Goal: Check status: Check status

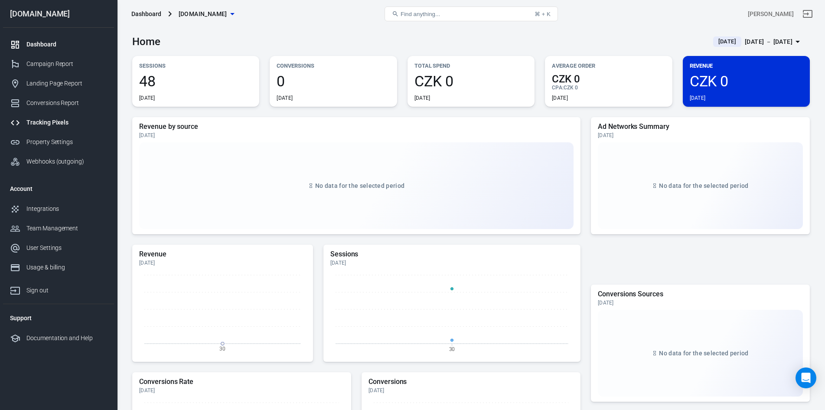
click at [34, 120] on div "Tracking Pixels" at bounding box center [66, 122] width 81 height 9
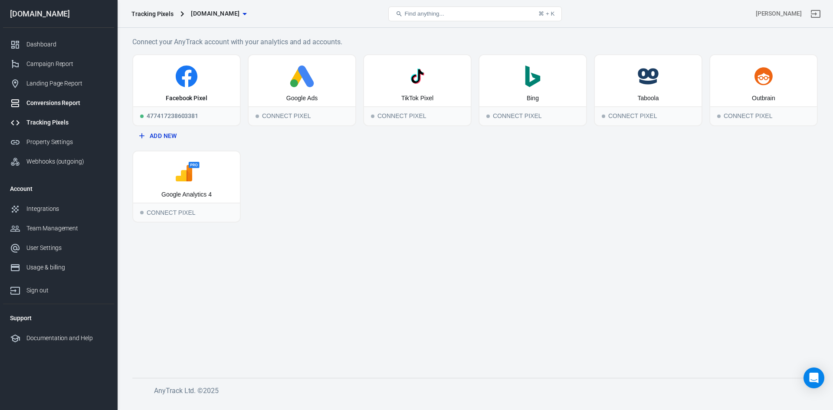
click at [40, 106] on div "Conversions Report" at bounding box center [66, 102] width 81 height 9
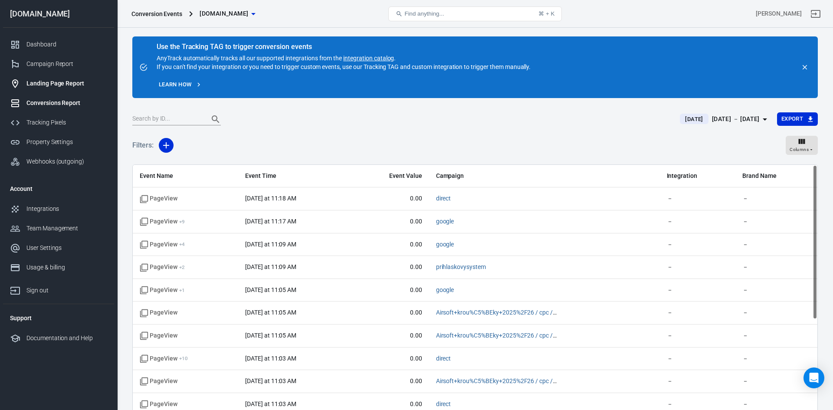
click at [53, 86] on div "Landing Page Report" at bounding box center [66, 83] width 81 height 9
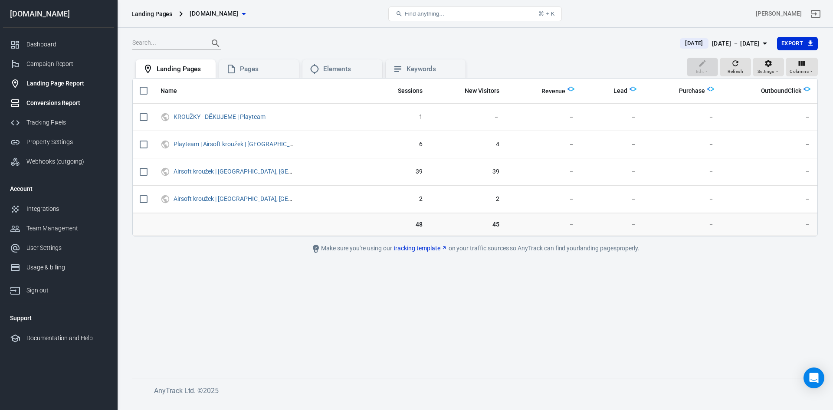
click at [45, 108] on link "Conversions Report" at bounding box center [58, 103] width 111 height 20
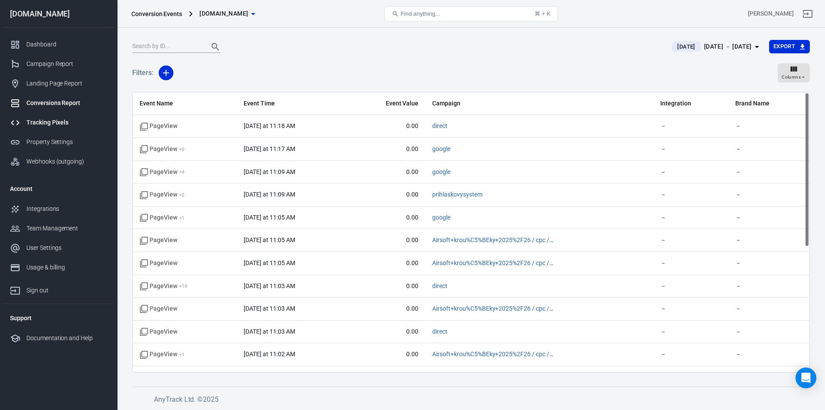
click at [40, 124] on div "Tracking Pixels" at bounding box center [66, 122] width 81 height 9
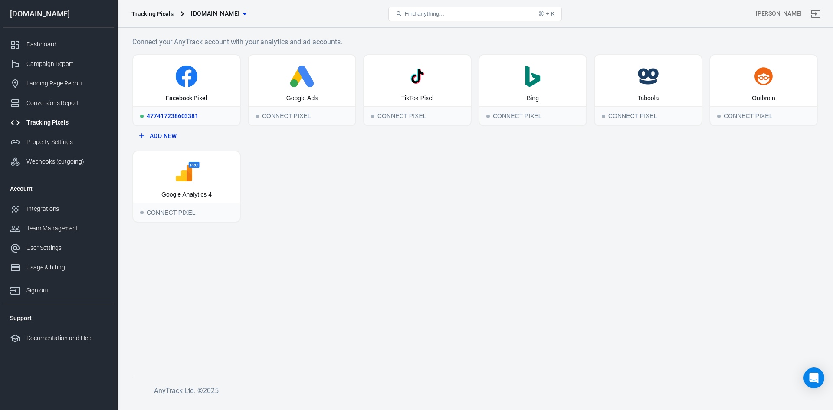
click at [163, 84] on icon at bounding box center [187, 76] width 100 height 22
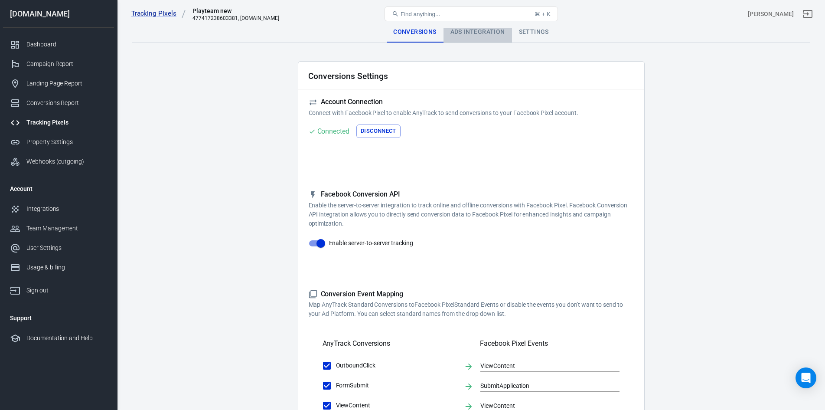
click at [481, 35] on div "Ads Integration" at bounding box center [478, 32] width 69 height 21
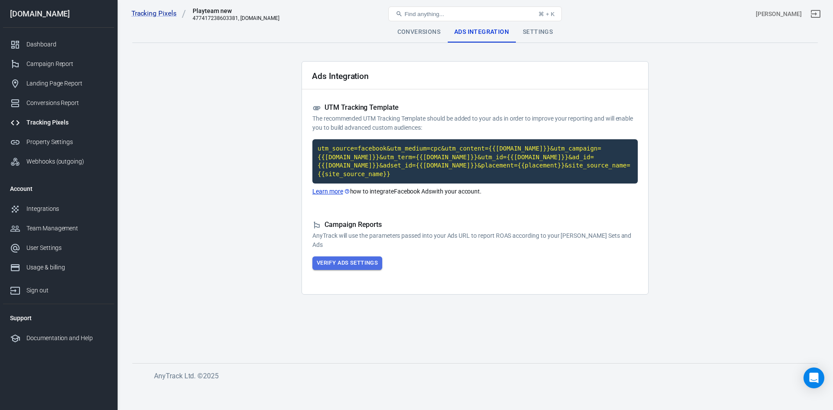
click at [341, 256] on button "Verify Ads Settings" at bounding box center [347, 262] width 70 height 13
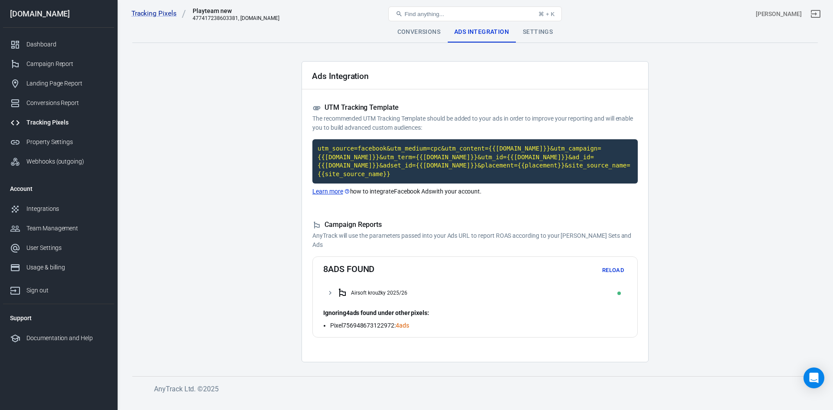
click at [334, 284] on div "Airsoft kroužky 2025/26" at bounding box center [475, 292] width 304 height 17
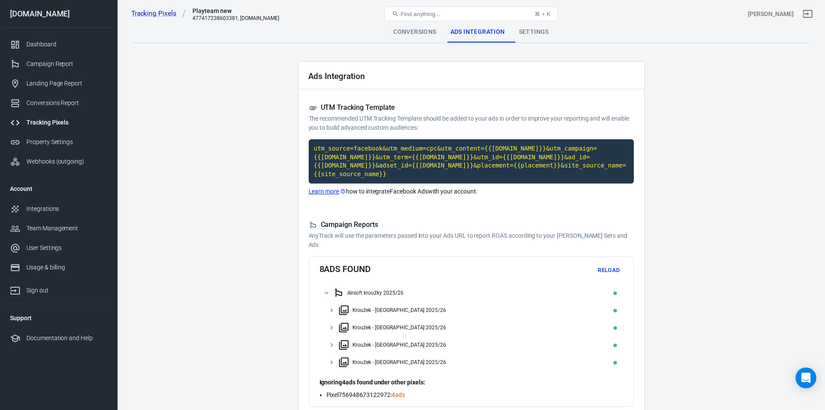
click at [232, 210] on main "Conversions Ads Integration Settings Ads Integration UTM Tracking Template The …" at bounding box center [471, 227] width 678 height 410
click at [336, 302] on div "Kroužek - [GEOGRAPHIC_DATA] 2025/26" at bounding box center [472, 309] width 304 height 17
click at [340, 324] on icon at bounding box center [337, 328] width 8 height 8
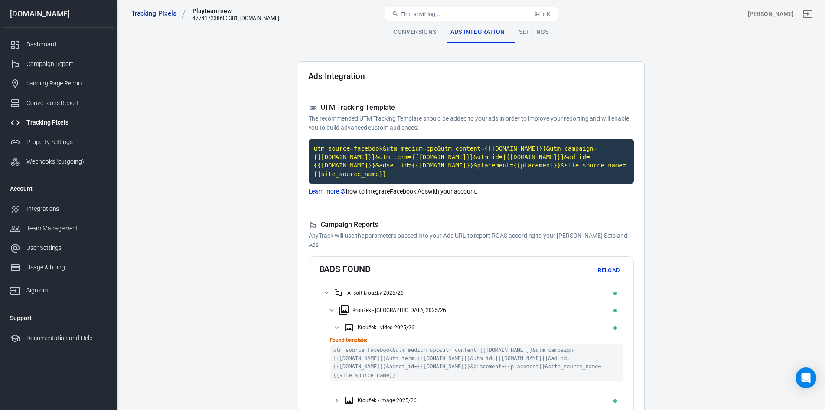
scroll to position [87, 0]
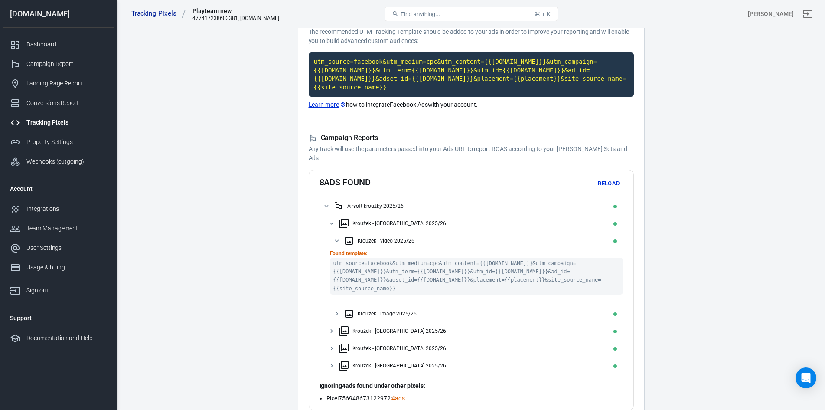
click at [337, 310] on icon at bounding box center [337, 314] width 8 height 8
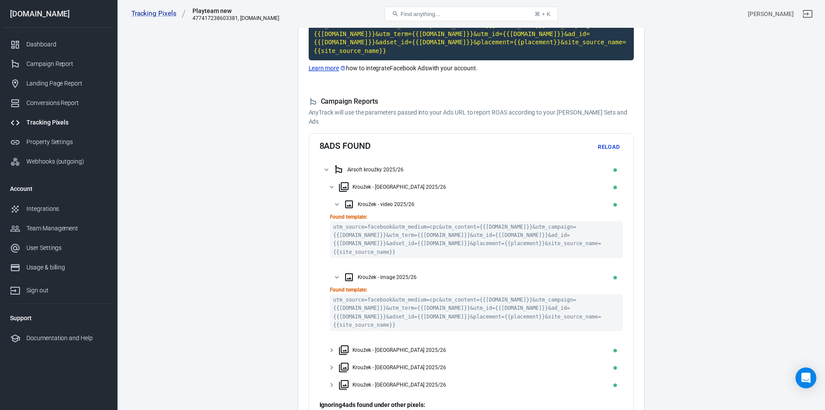
scroll to position [180, 0]
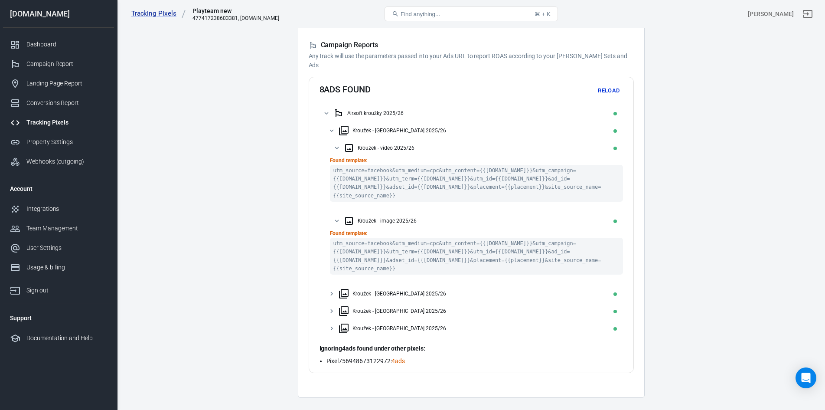
click at [333, 290] on icon at bounding box center [332, 294] width 8 height 8
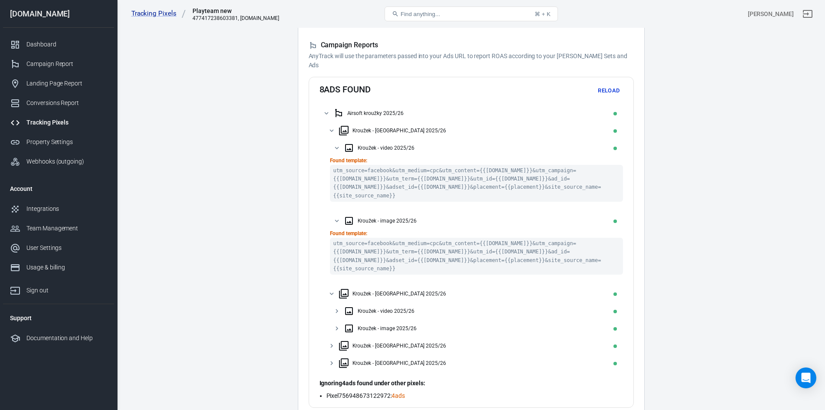
click at [337, 309] on icon at bounding box center [337, 311] width 3 height 4
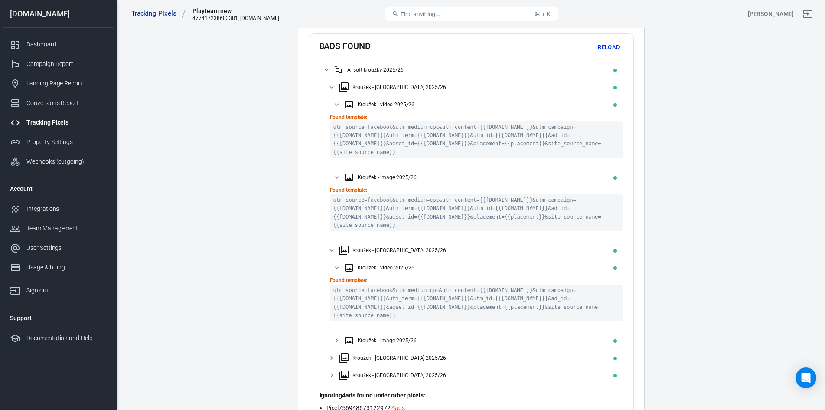
scroll to position [262, 0]
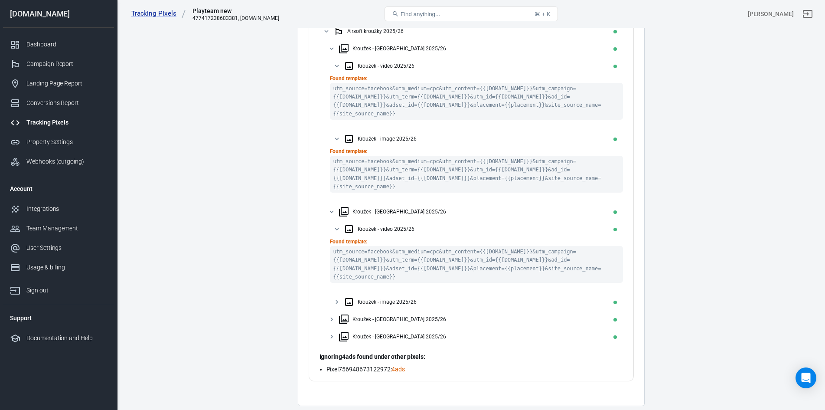
click at [236, 224] on main "Conversions Ads Integration Settings Ads Integration UTM Tracking Template The …" at bounding box center [471, 83] width 678 height 646
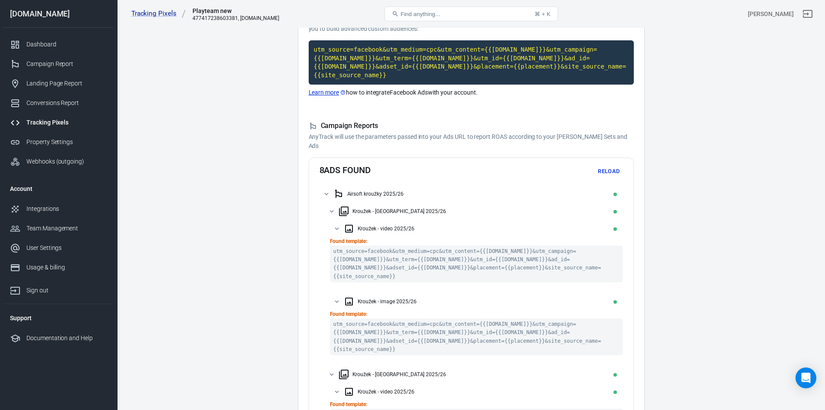
scroll to position [0, 0]
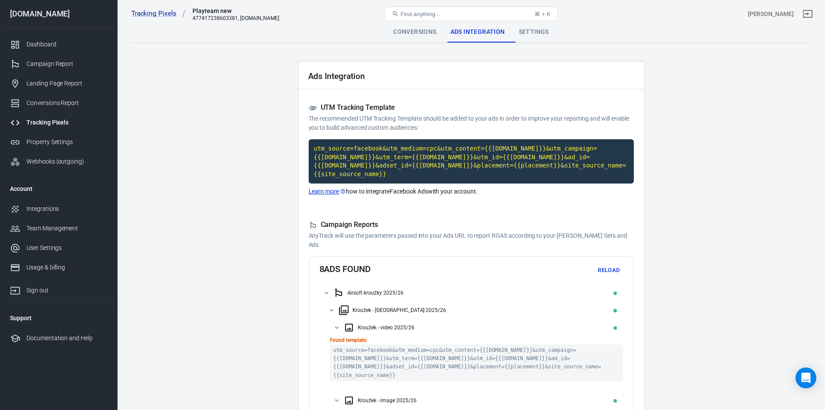
click at [29, 10] on div "[DOMAIN_NAME]" at bounding box center [58, 14] width 111 height 8
click at [49, 49] on link "Dashboard" at bounding box center [58, 45] width 111 height 20
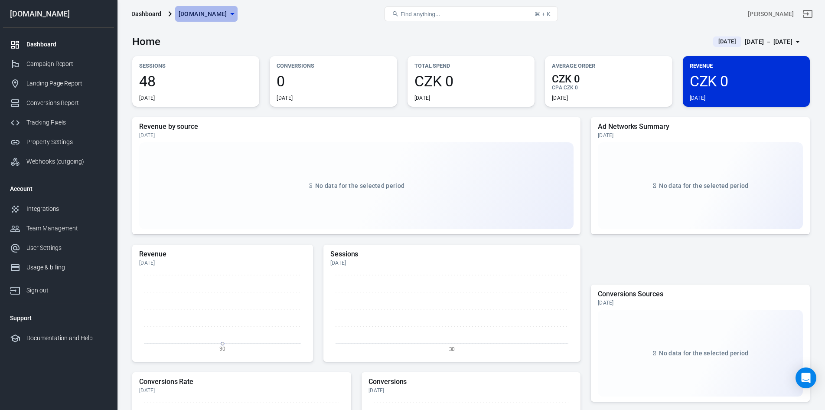
click at [216, 14] on span "[DOMAIN_NAME]" at bounding box center [203, 14] width 49 height 11
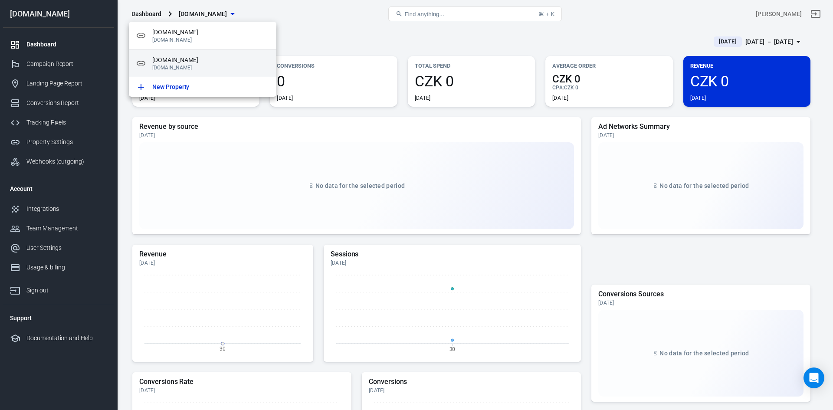
click at [171, 66] on p "[DOMAIN_NAME]" at bounding box center [210, 68] width 117 height 6
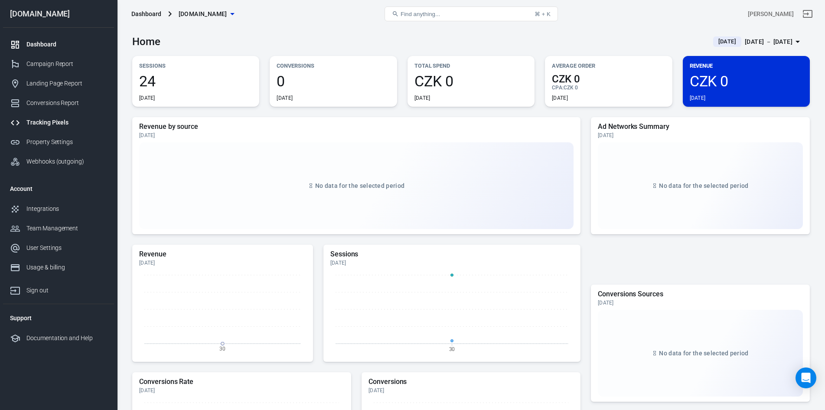
click at [47, 121] on div "Tracking Pixels" at bounding box center [66, 122] width 81 height 9
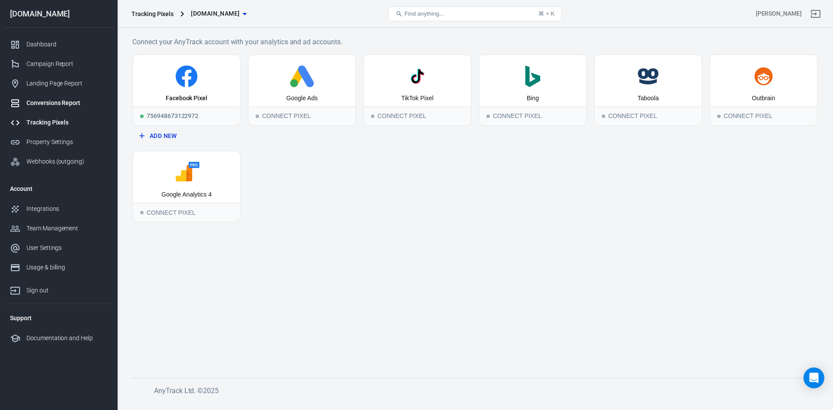
click at [45, 102] on div "Conversions Report" at bounding box center [66, 102] width 81 height 9
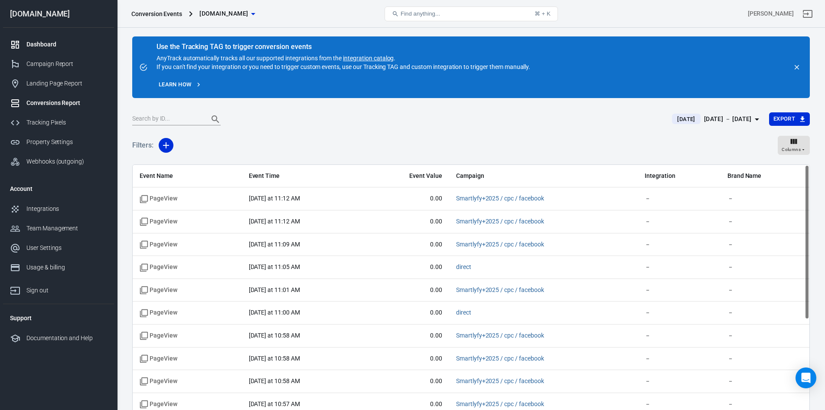
click at [43, 53] on link "Dashboard" at bounding box center [58, 45] width 111 height 20
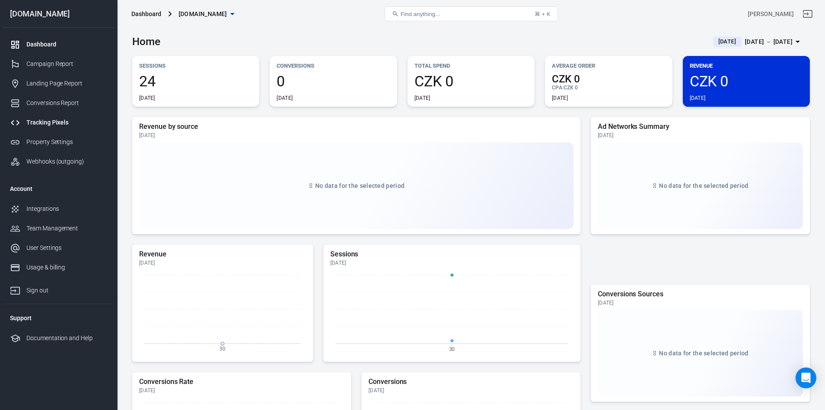
click at [62, 122] on div "Tracking Pixels" at bounding box center [66, 122] width 81 height 9
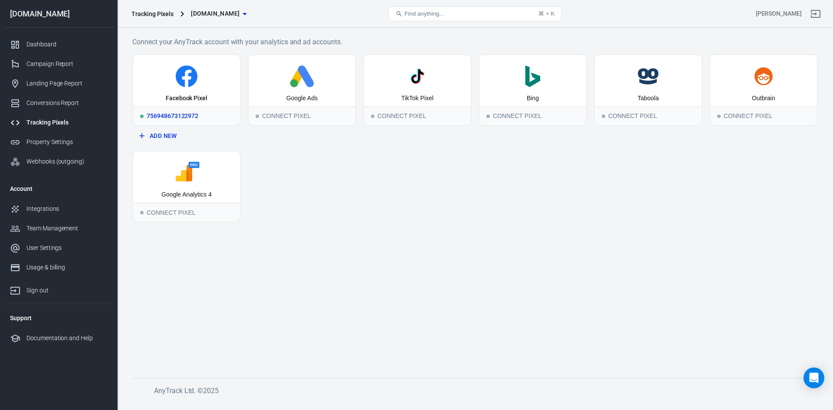
click at [223, 76] on icon at bounding box center [187, 76] width 100 height 22
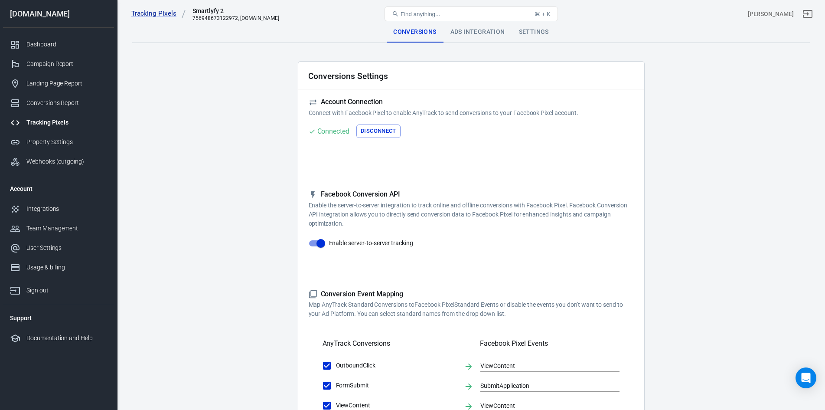
click at [478, 32] on div "Ads Integration" at bounding box center [478, 32] width 69 height 21
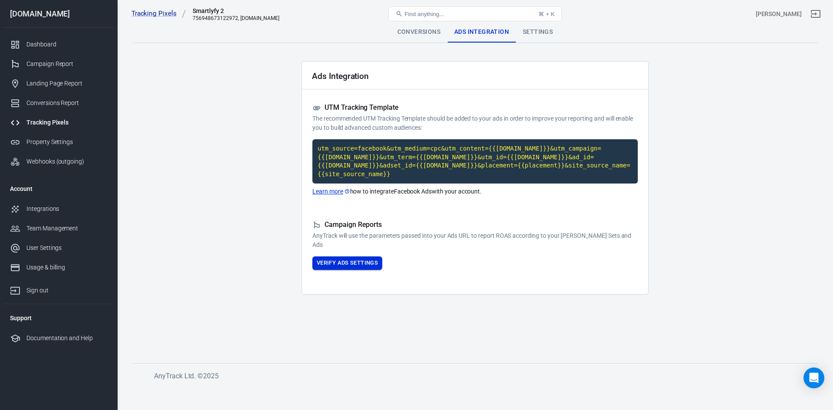
click at [357, 256] on button "Verify Ads Settings" at bounding box center [347, 262] width 70 height 13
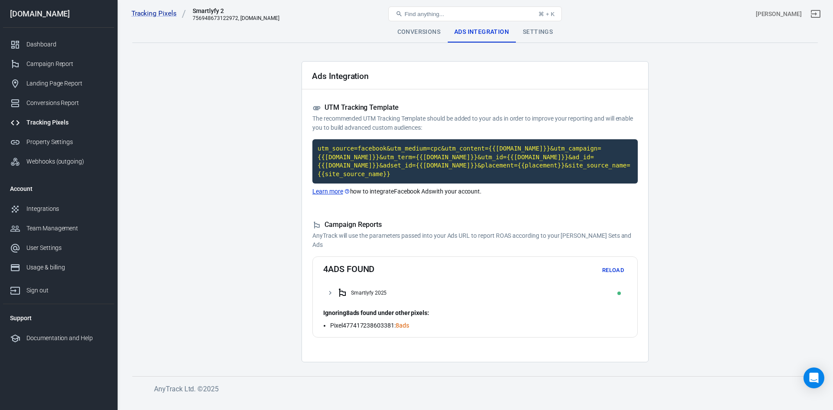
click at [335, 288] on div "Smartlyfy 2025" at bounding box center [475, 292] width 304 height 17
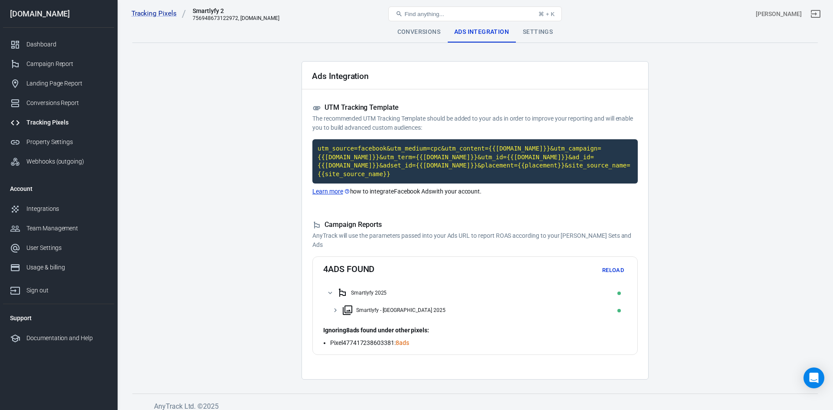
click at [337, 306] on icon at bounding box center [335, 310] width 8 height 8
